Goal: Navigation & Orientation: Find specific page/section

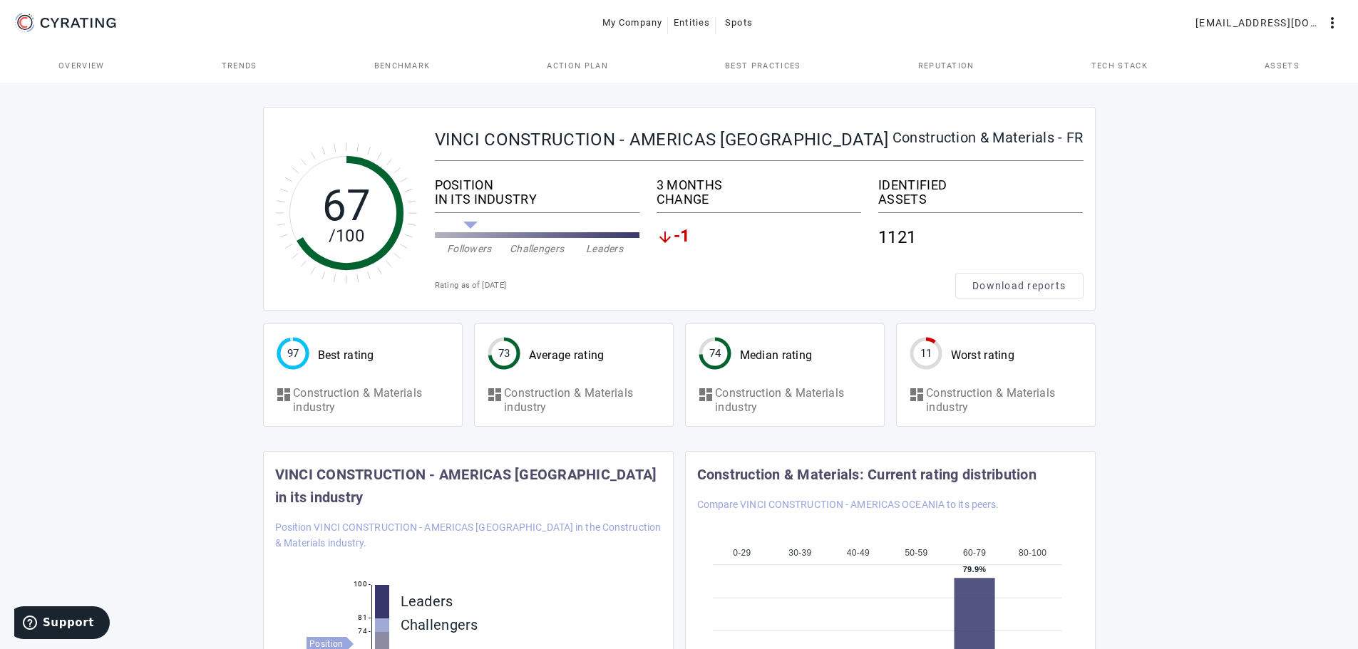
click at [680, 236] on span "-1" at bounding box center [682, 237] width 17 height 17
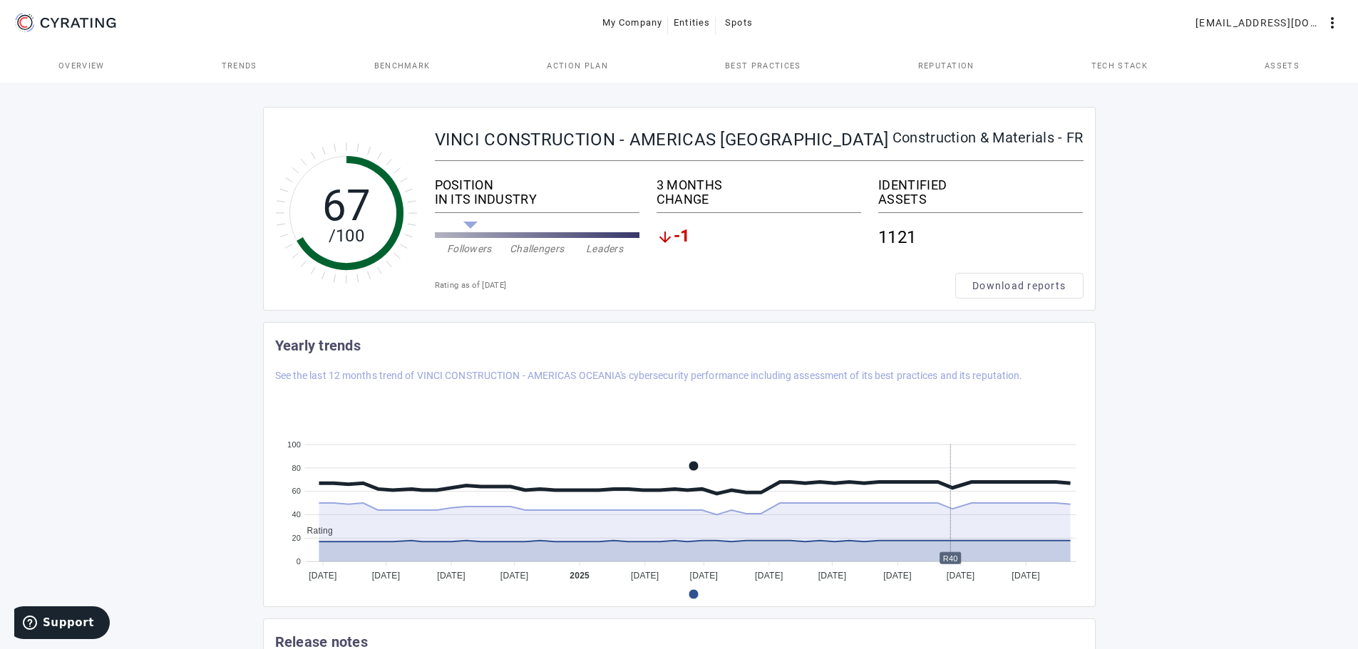
click at [1287, 65] on span "Assets" at bounding box center [1281, 66] width 35 height 8
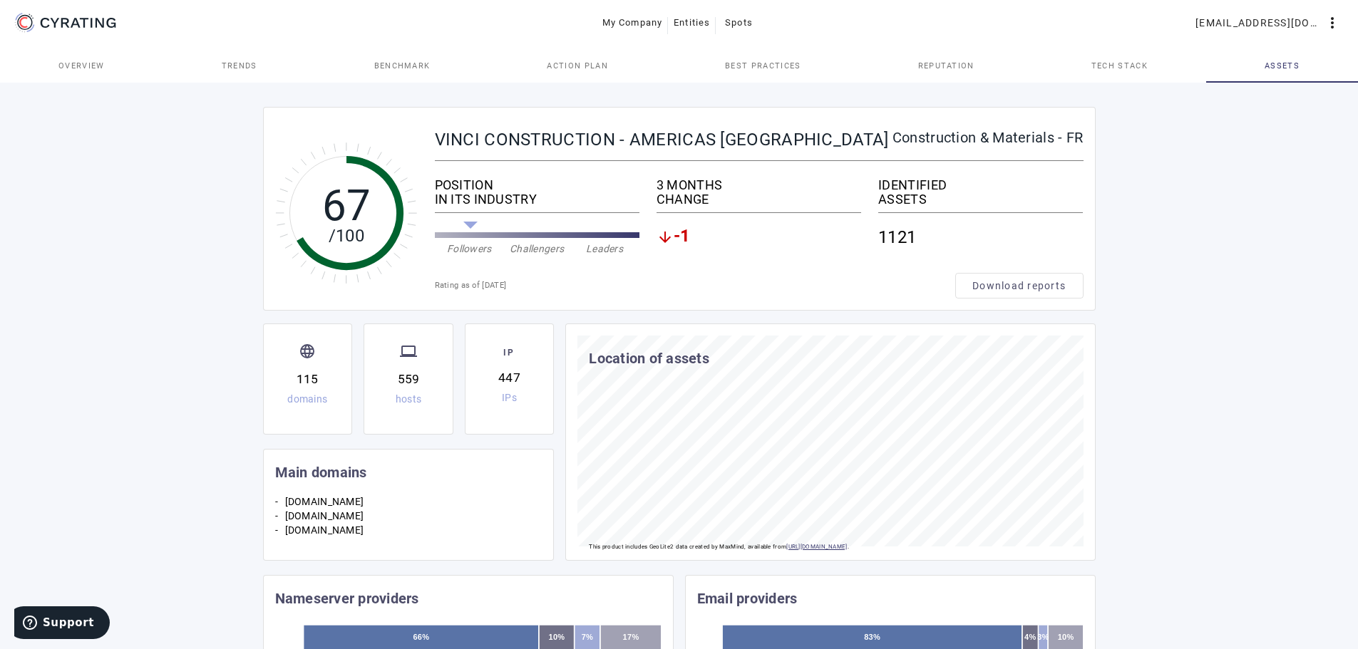
click at [584, 67] on span "Action Plan" at bounding box center [577, 66] width 61 height 8
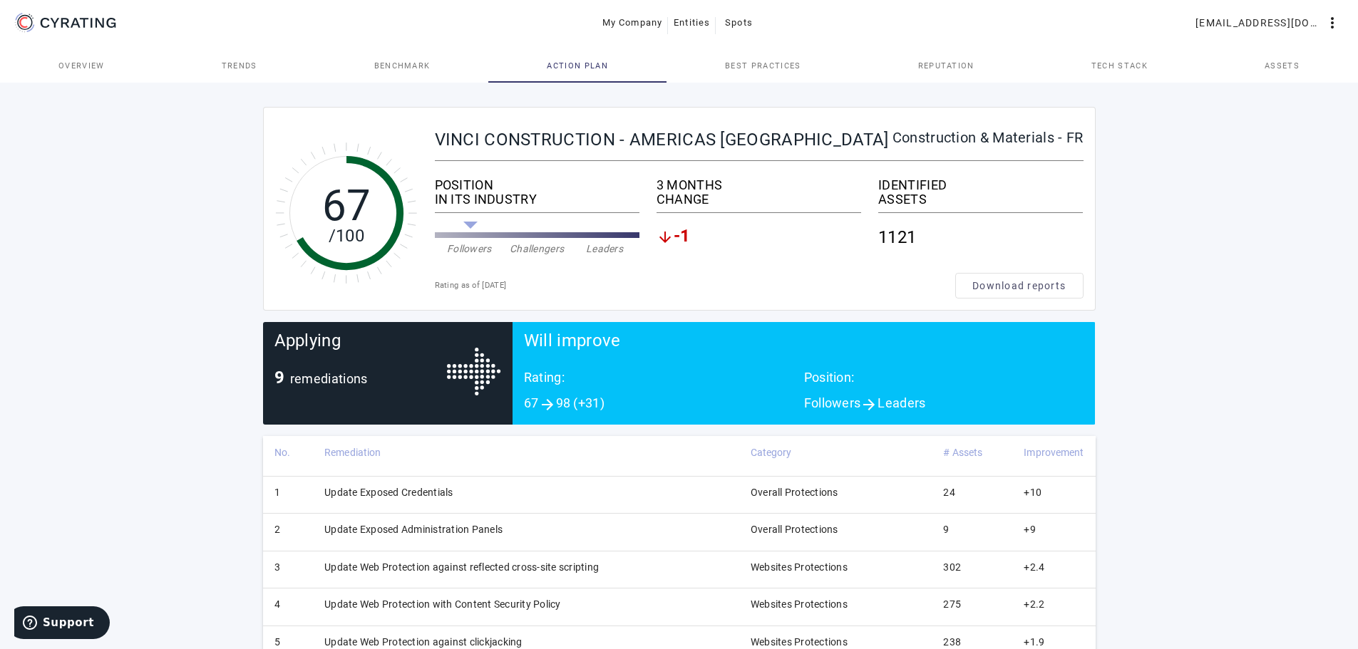
click at [758, 71] on span "Best practices" at bounding box center [763, 65] width 76 height 34
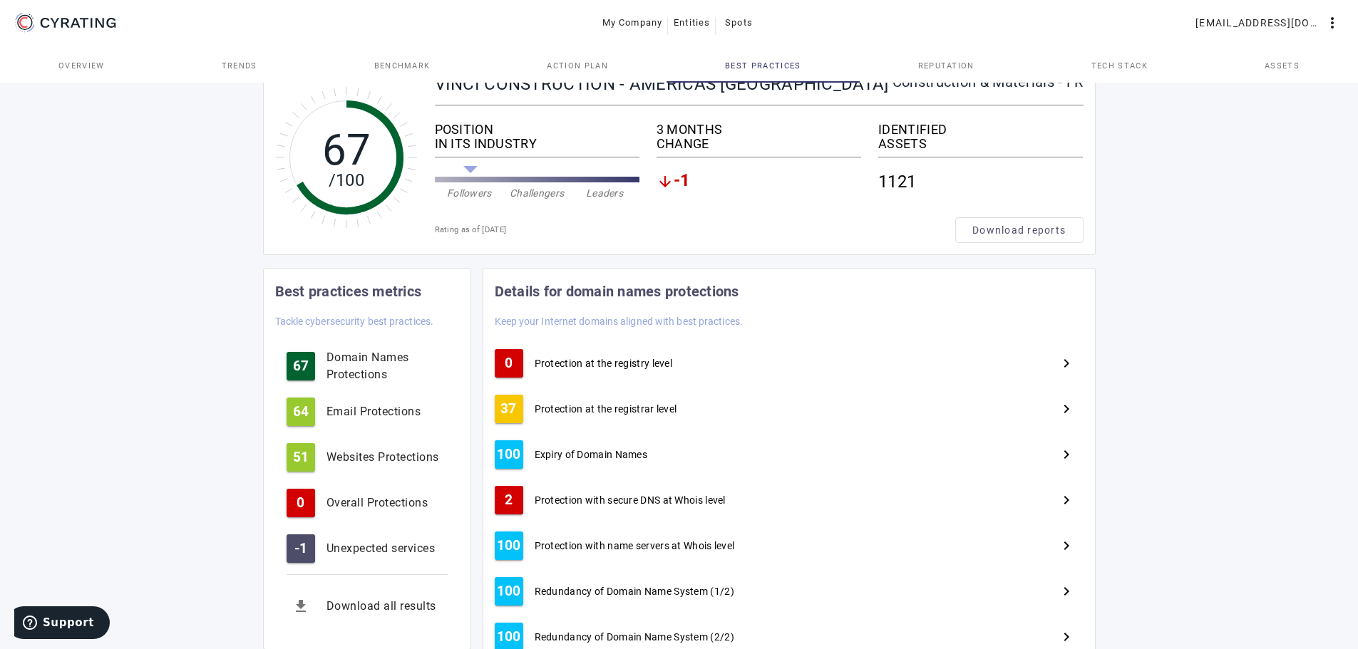
scroll to position [143, 0]
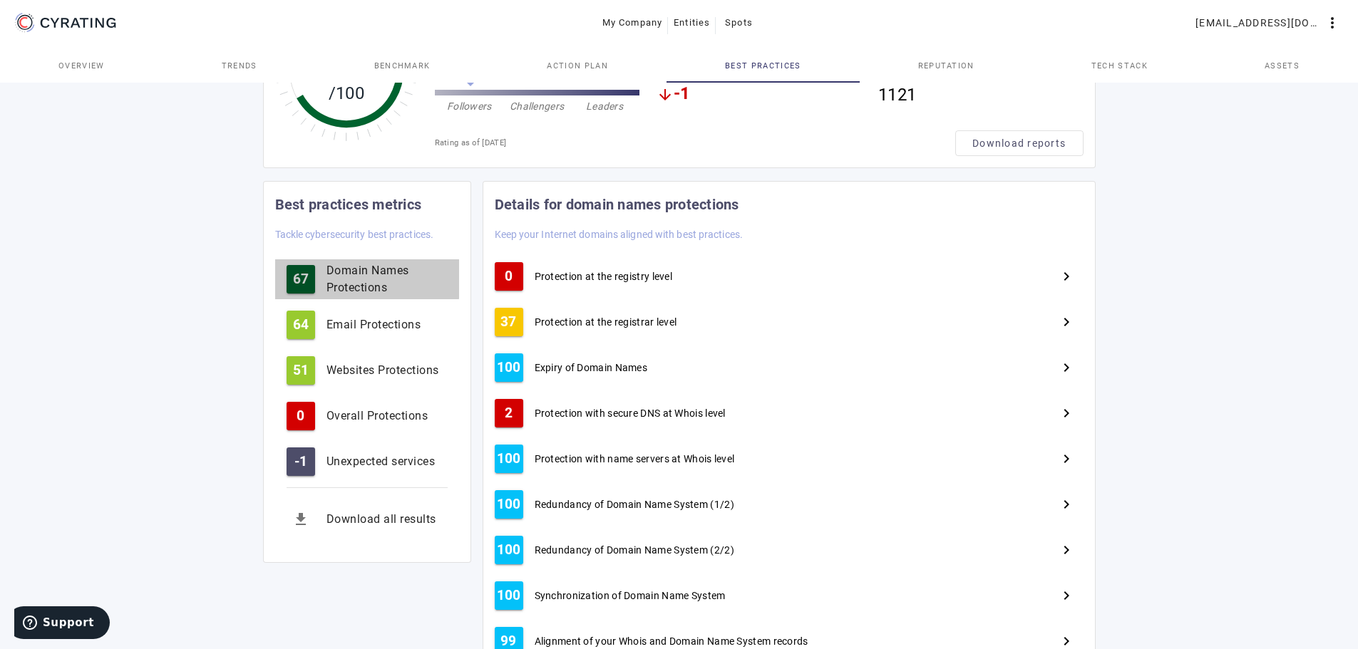
click at [352, 277] on div "Domain Names Protections" at bounding box center [386, 279] width 121 height 34
